Goal: Task Accomplishment & Management: Manage account settings

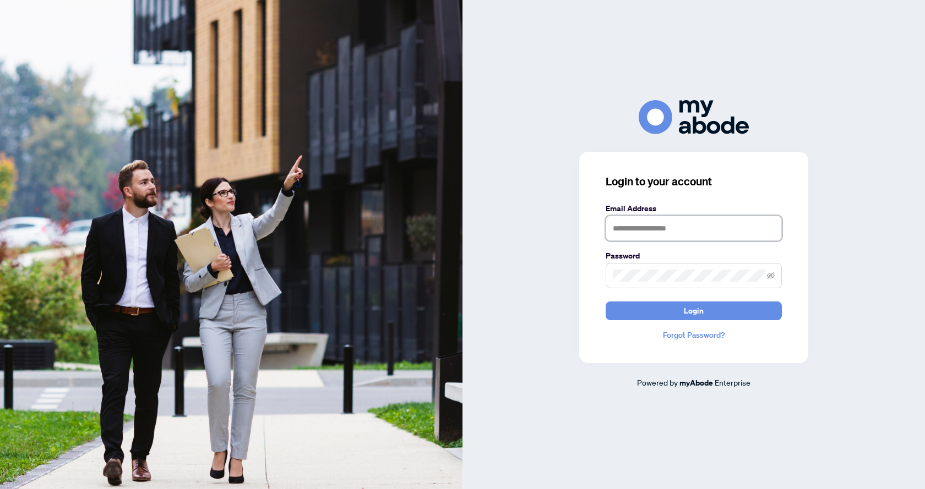
click at [697, 226] on input "text" at bounding box center [693, 228] width 176 height 25
type input "**********"
click at [605, 302] on button "Login" at bounding box center [693, 311] width 176 height 19
click at [662, 313] on button "Login" at bounding box center [693, 311] width 176 height 19
click at [605, 302] on button "Login" at bounding box center [693, 311] width 176 height 19
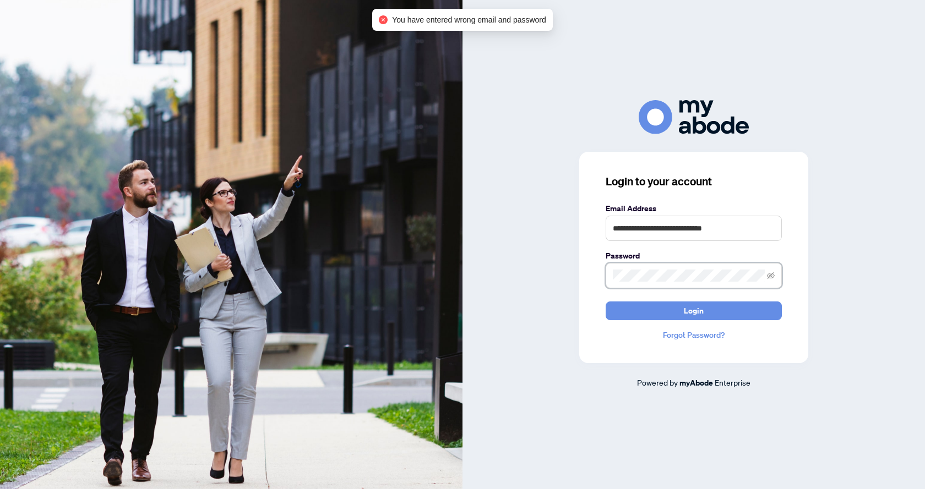
click at [605, 302] on button "Login" at bounding box center [693, 311] width 176 height 19
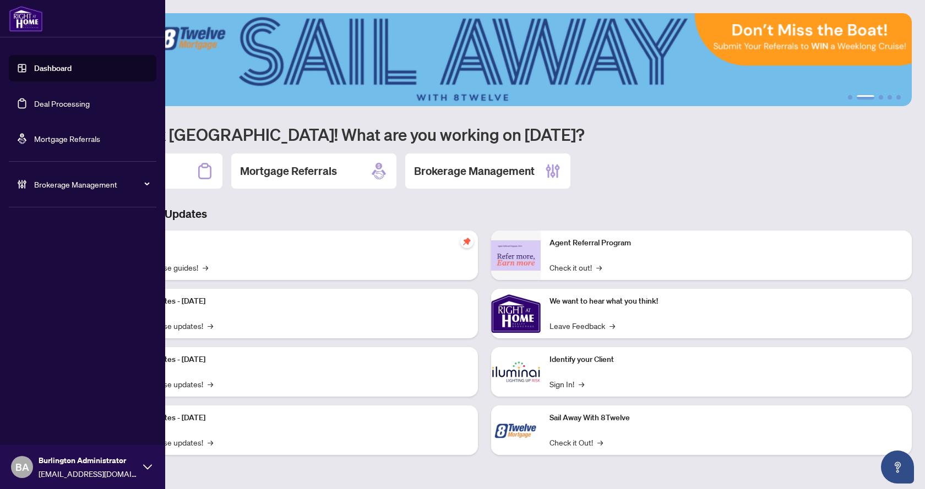
click at [72, 70] on link "Dashboard" at bounding box center [52, 68] width 37 height 10
